Goal: Task Accomplishment & Management: Manage account settings

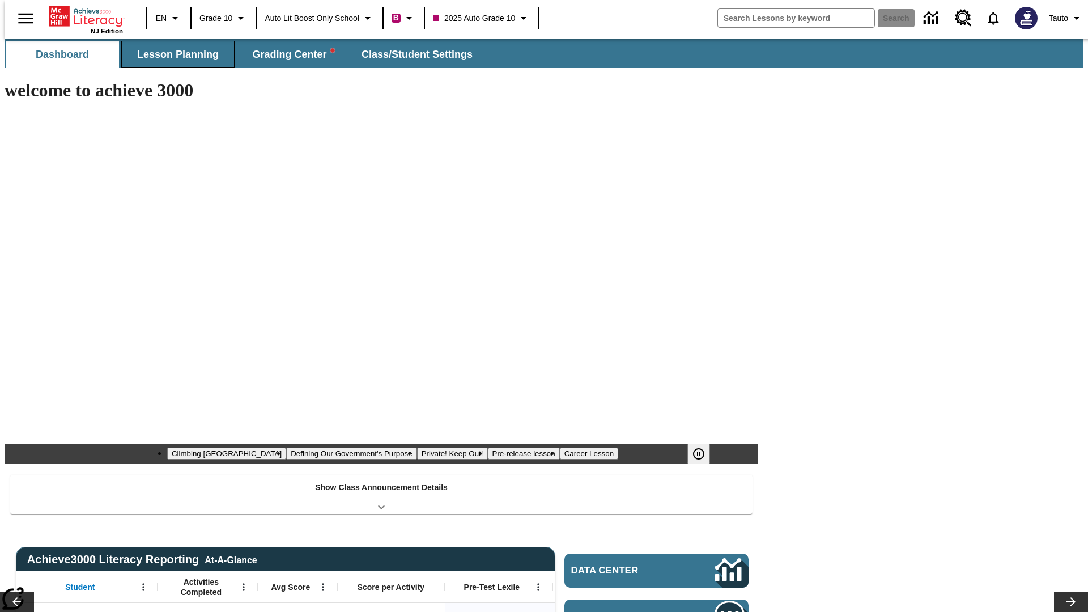
click at [173, 54] on span "Lesson Planning" at bounding box center [178, 54] width 82 height 13
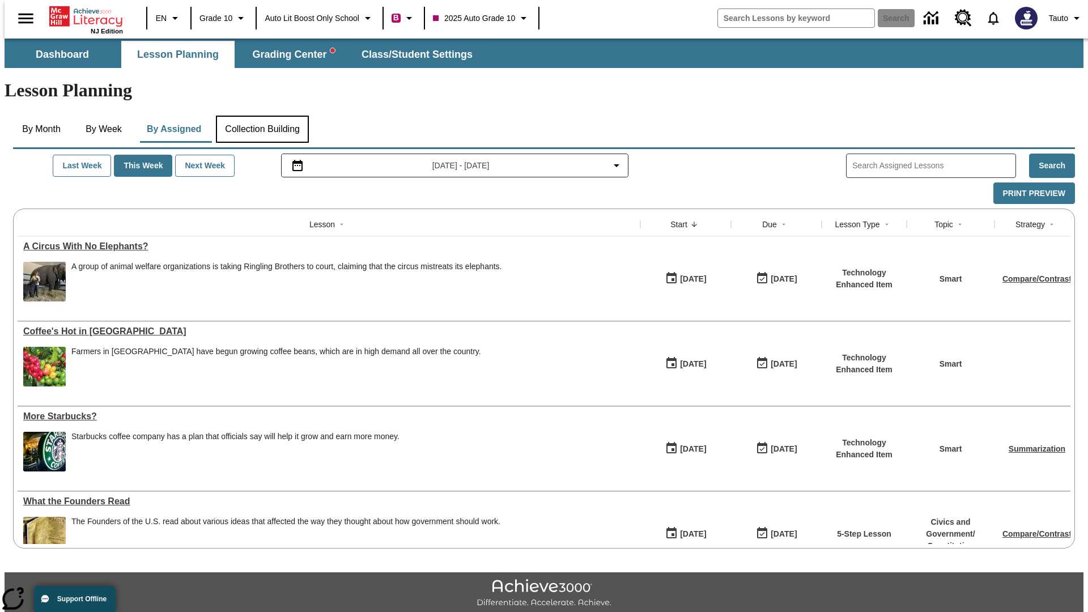
click at [262, 116] on button "Collection Building" at bounding box center [262, 129] width 93 height 27
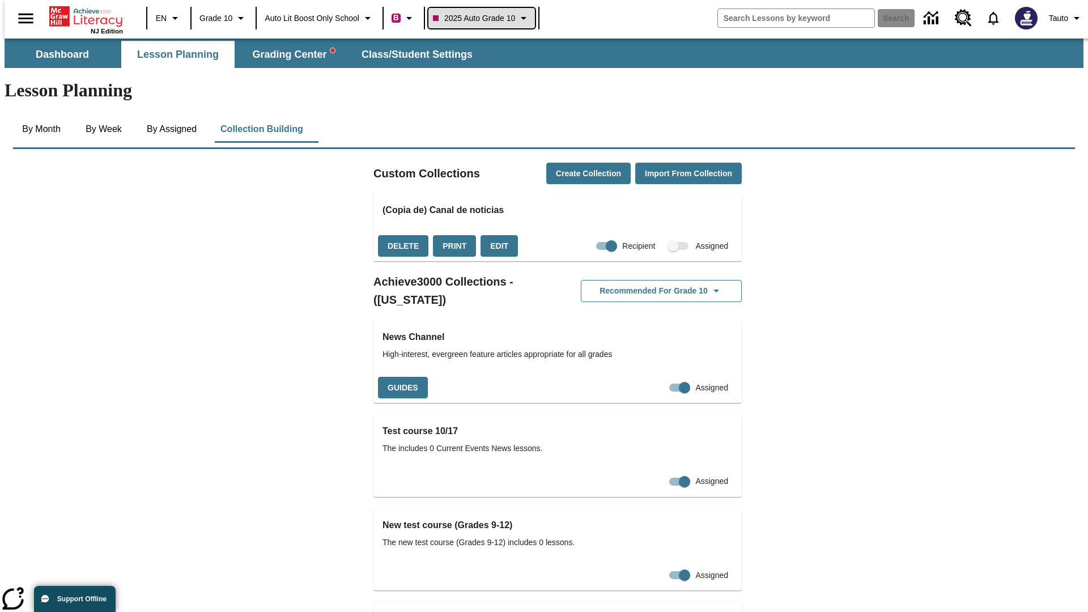
click at [485, 18] on span "2025 Auto Grade 10" at bounding box center [474, 18] width 82 height 12
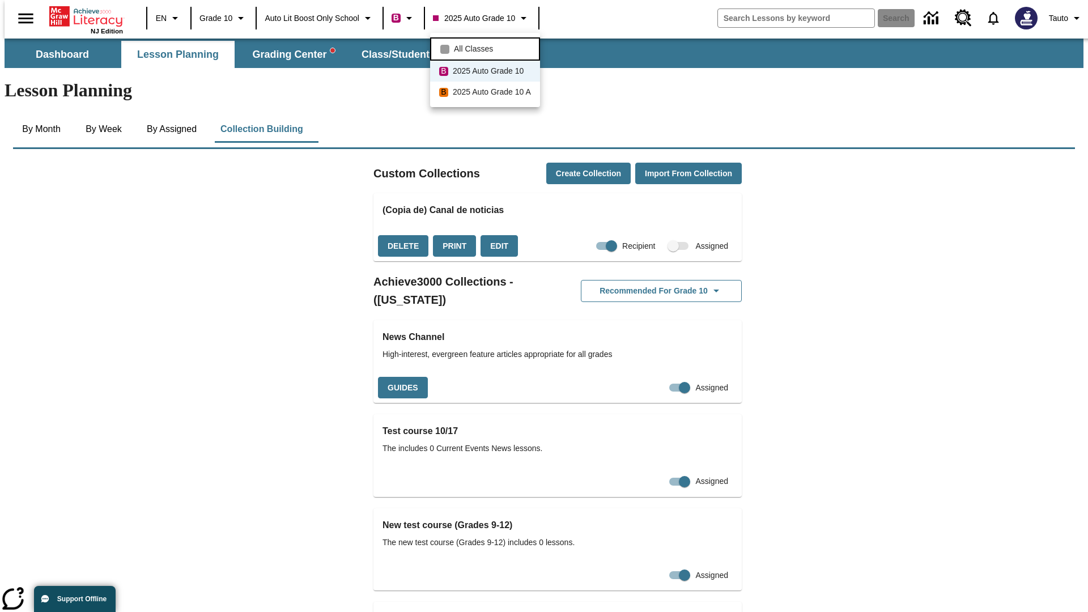
click at [487, 48] on span "All Classes" at bounding box center [473, 49] width 39 height 12
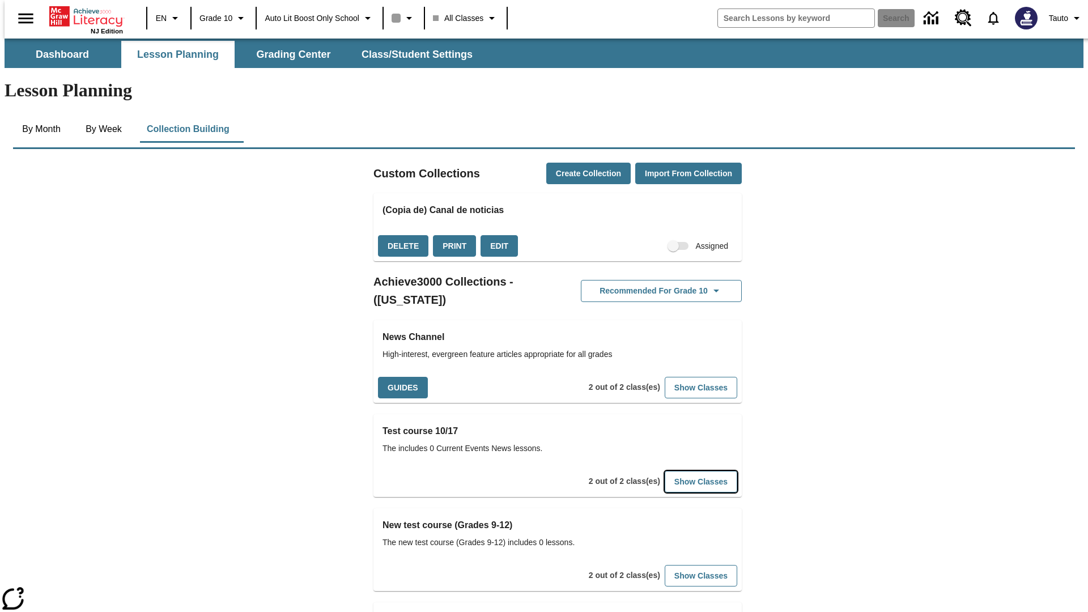
click at [683, 471] on button "Show Classes" at bounding box center [700, 482] width 73 height 22
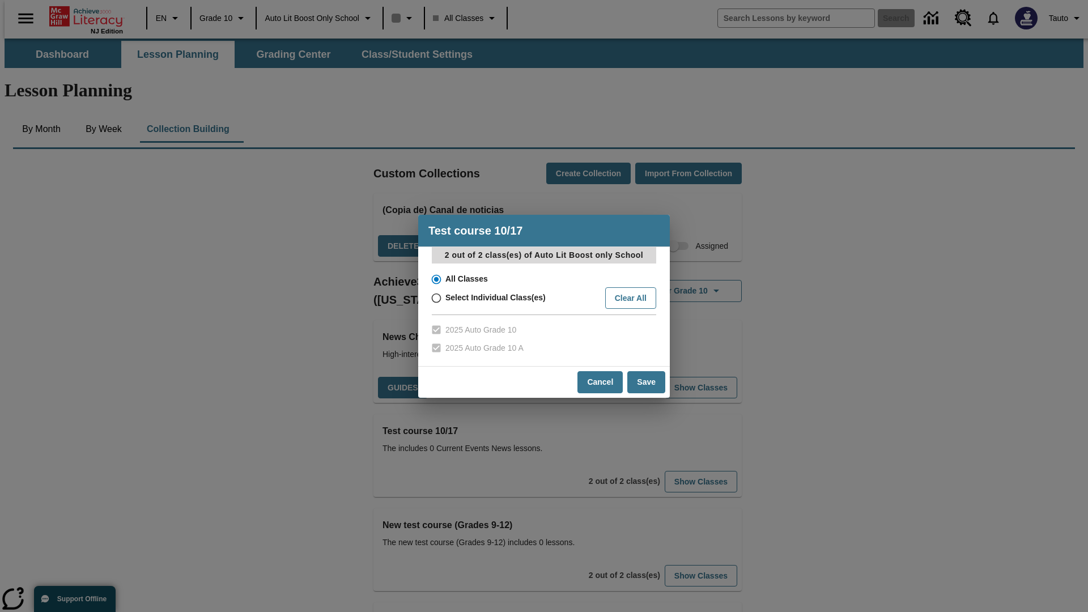
click at [435, 279] on input "All Classes" at bounding box center [435, 279] width 20 height 16
click at [600, 382] on button "Cancel" at bounding box center [599, 382] width 45 height 22
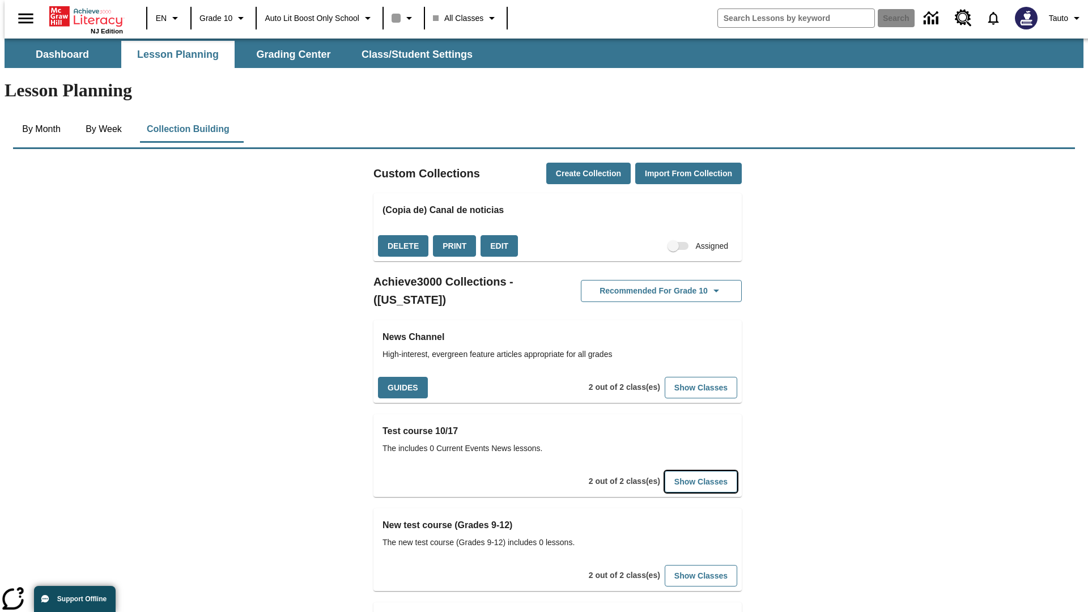
click at [683, 471] on button "Show Classes" at bounding box center [700, 482] width 73 height 22
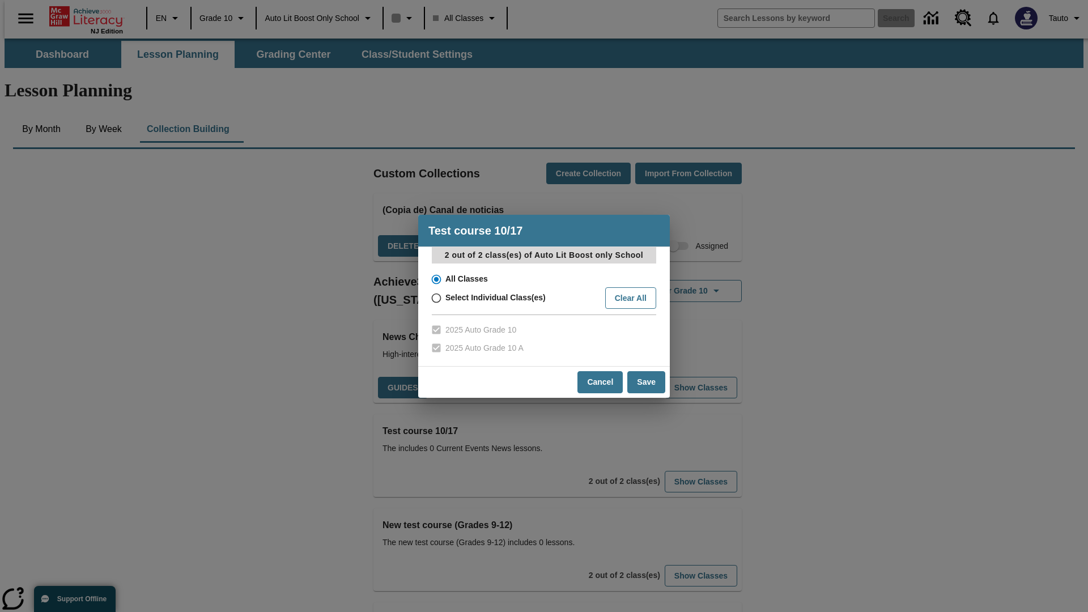
click at [435, 279] on input "All Classes" at bounding box center [435, 279] width 20 height 16
click at [646, 382] on button "Save" at bounding box center [646, 382] width 38 height 22
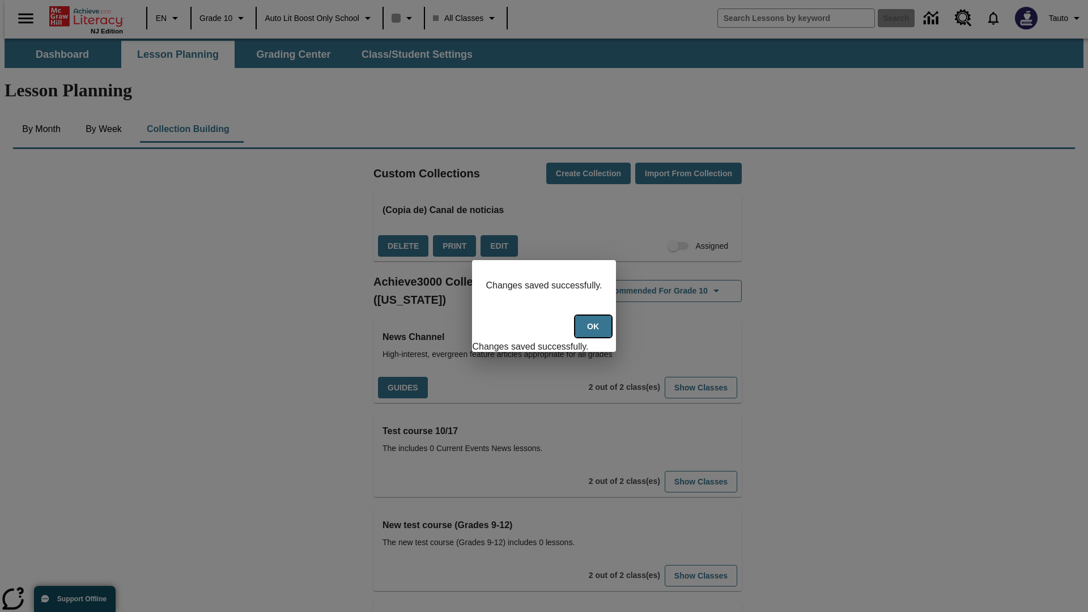
click at [594, 332] on button "Ok" at bounding box center [593, 326] width 36 height 22
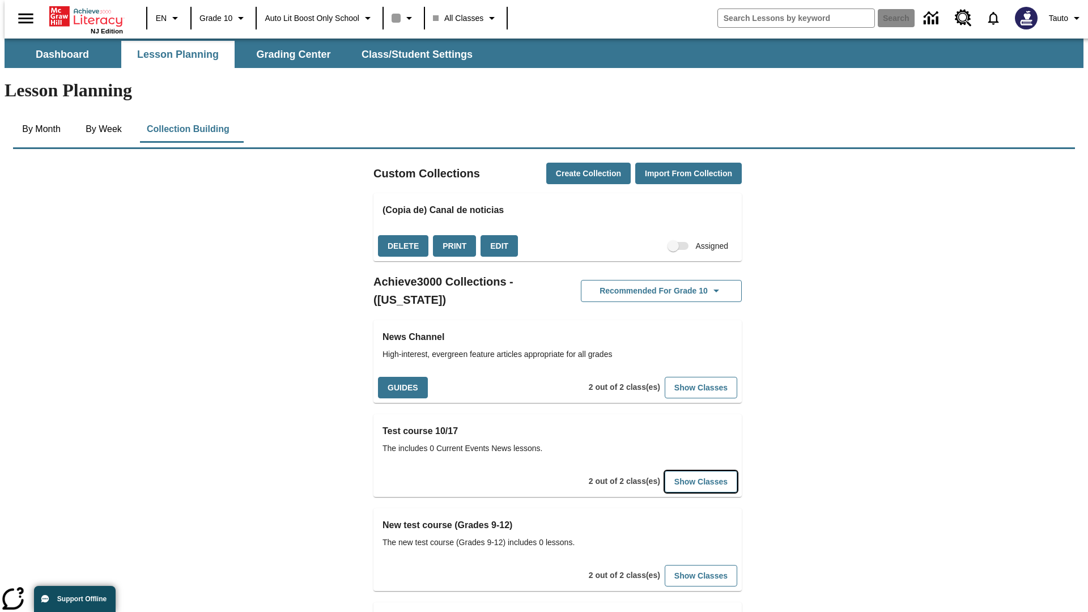
click at [683, 471] on button "Show Classes" at bounding box center [700, 482] width 73 height 22
